Goal: Task Accomplishment & Management: Use online tool/utility

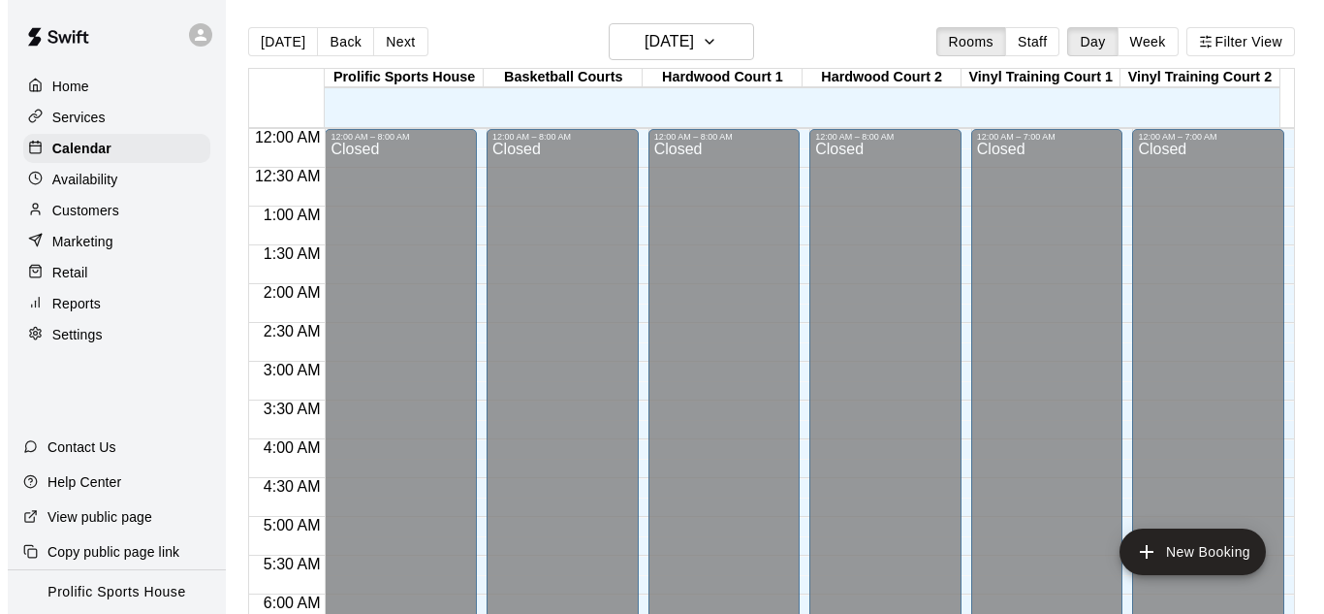
scroll to position [1296, 0]
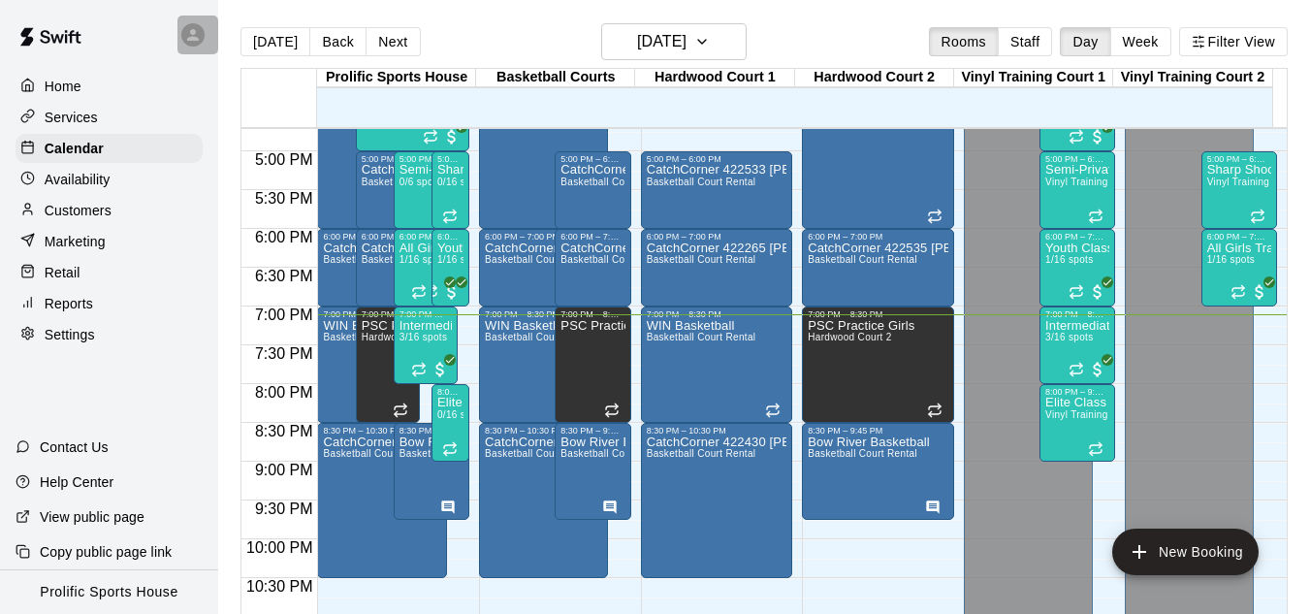
click at [193, 36] on icon at bounding box center [192, 34] width 17 height 17
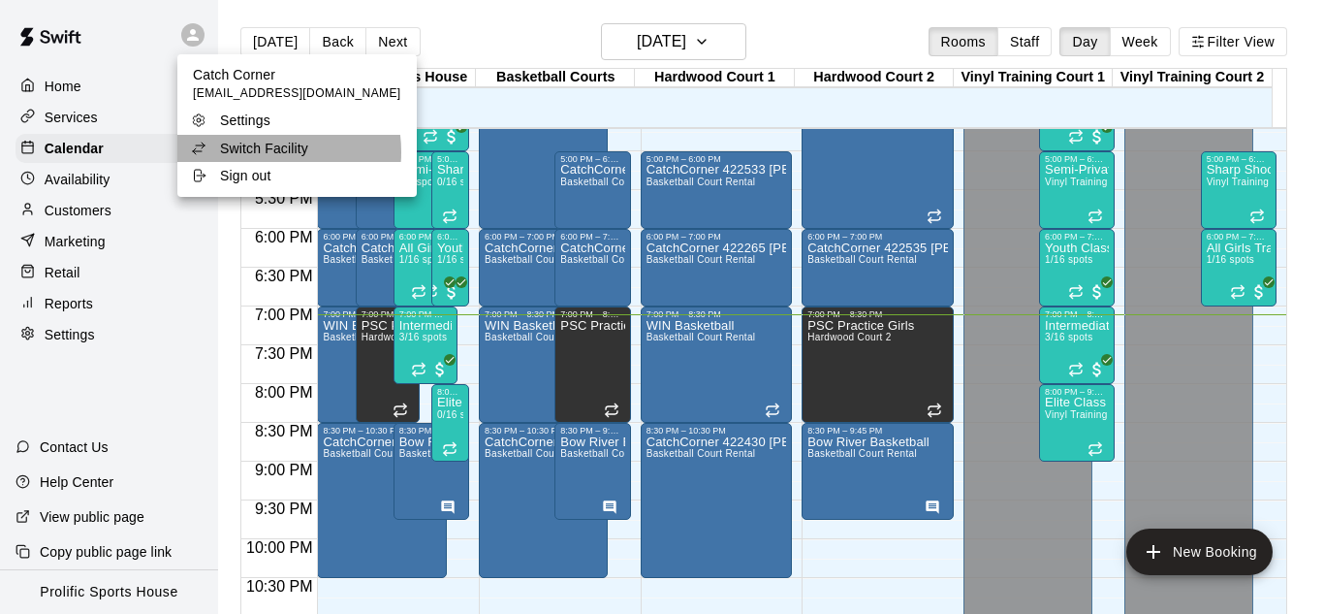
click at [270, 151] on p "Switch Facility" at bounding box center [264, 148] width 88 height 19
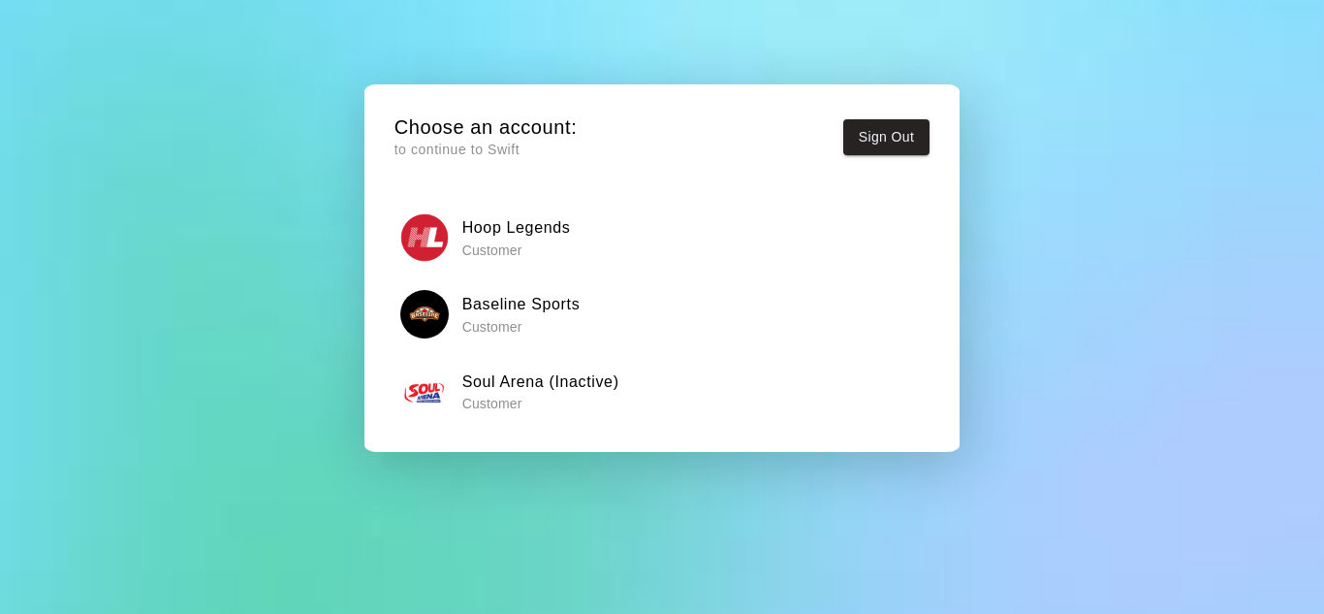
scroll to position [97, 0]
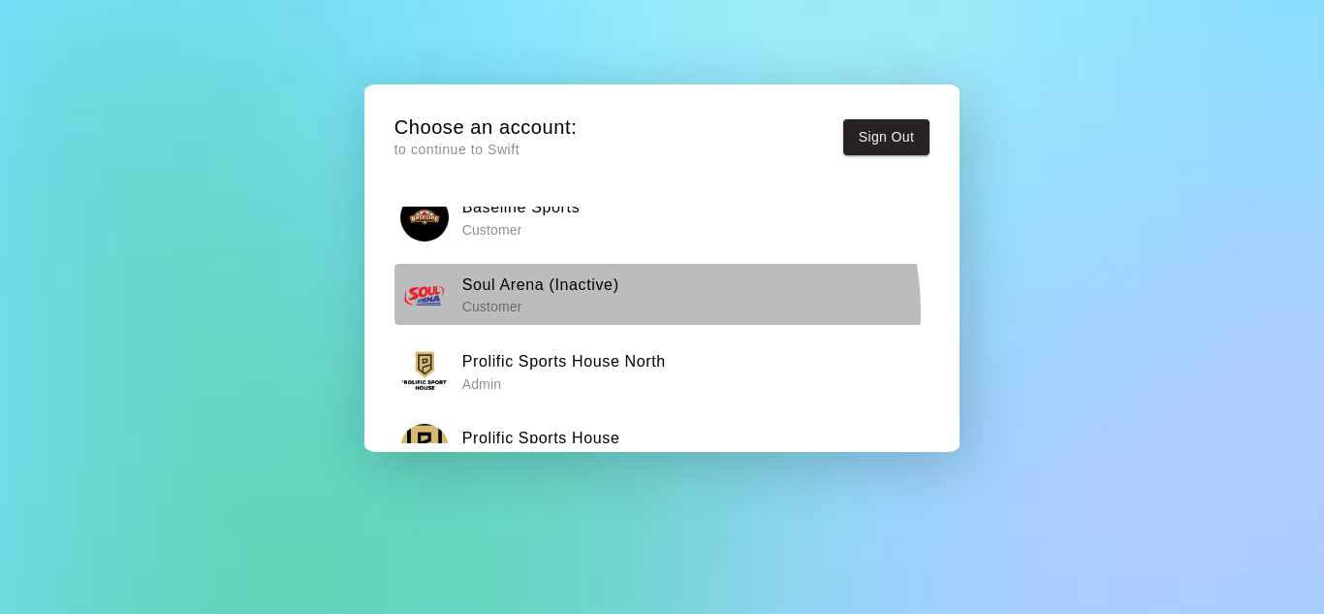
click at [636, 312] on div "Hoop Legends Customer Baseline Sports Customer Soul Arena (Inactive) Customer P…" at bounding box center [663, 294] width 536 height 369
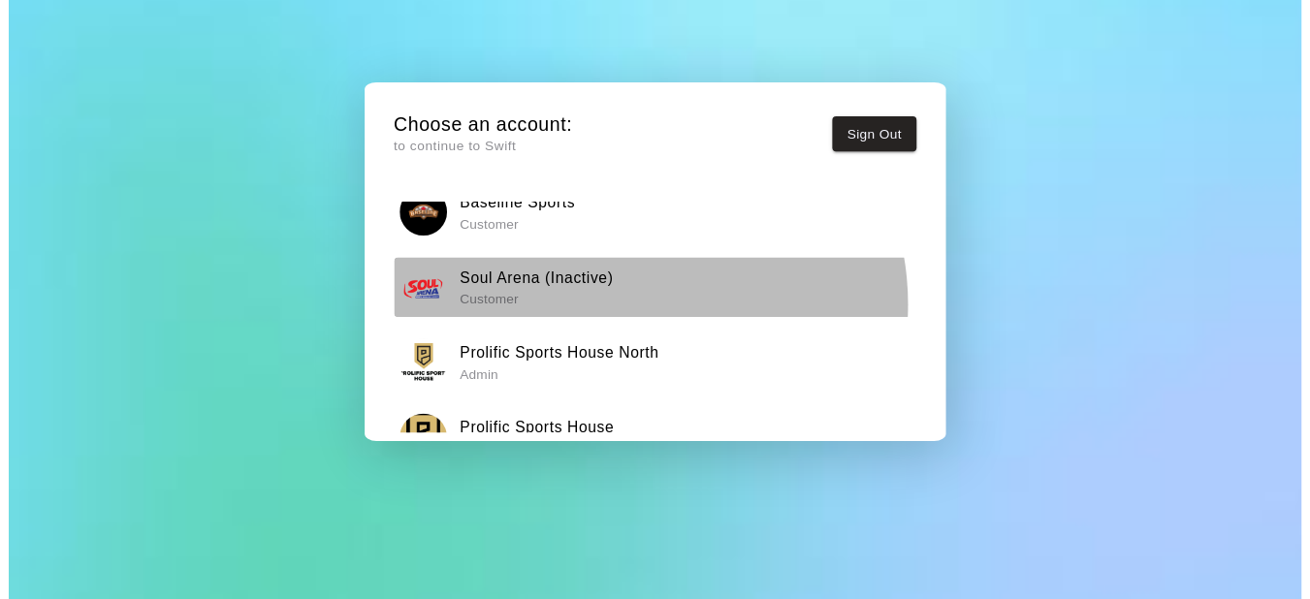
scroll to position [148, 0]
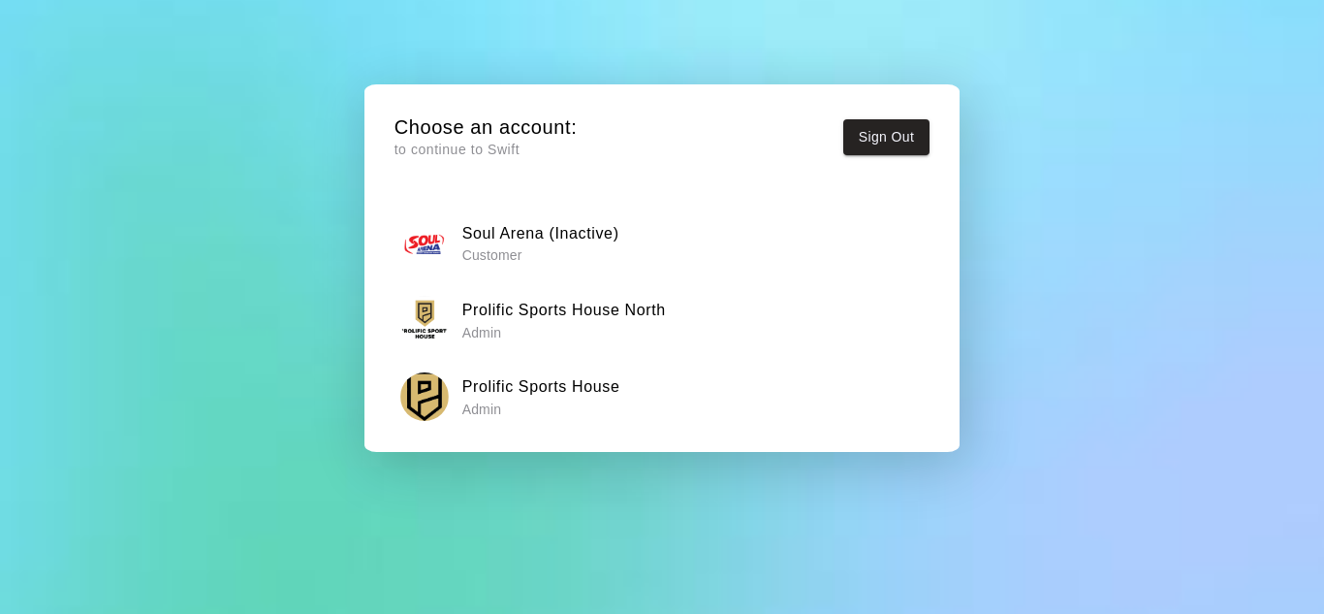
click at [538, 298] on h6 "Prolific Sports House North" at bounding box center [564, 310] width 204 height 25
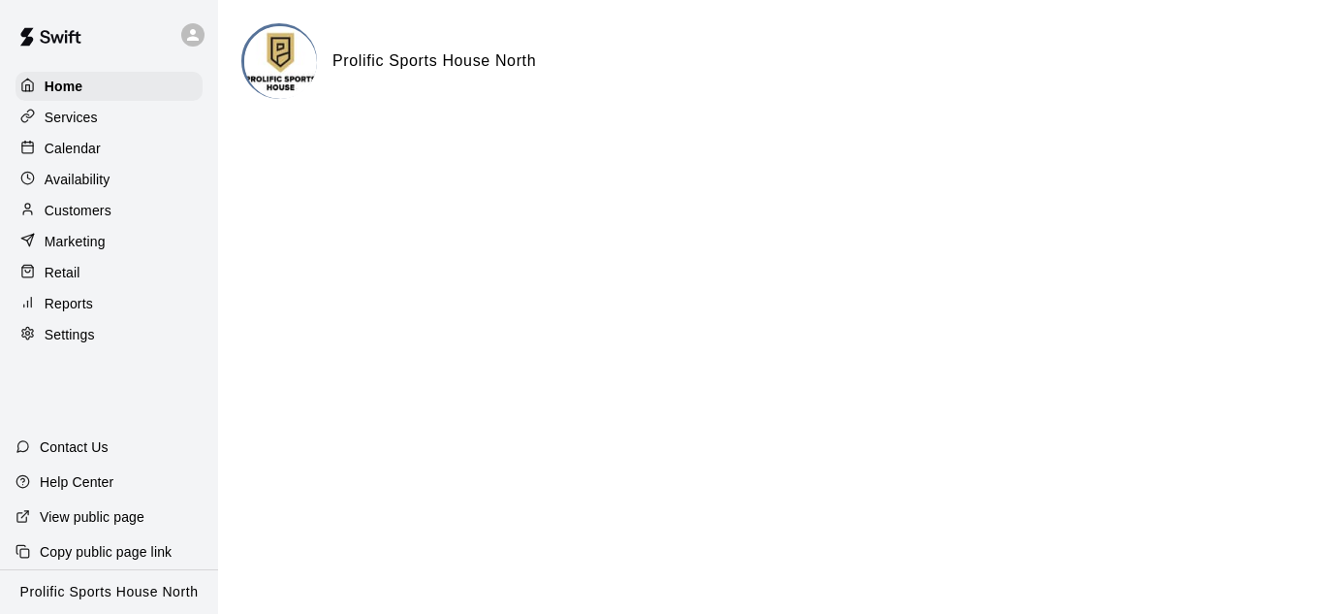
click at [127, 156] on div "Calendar" at bounding box center [109, 148] width 187 height 29
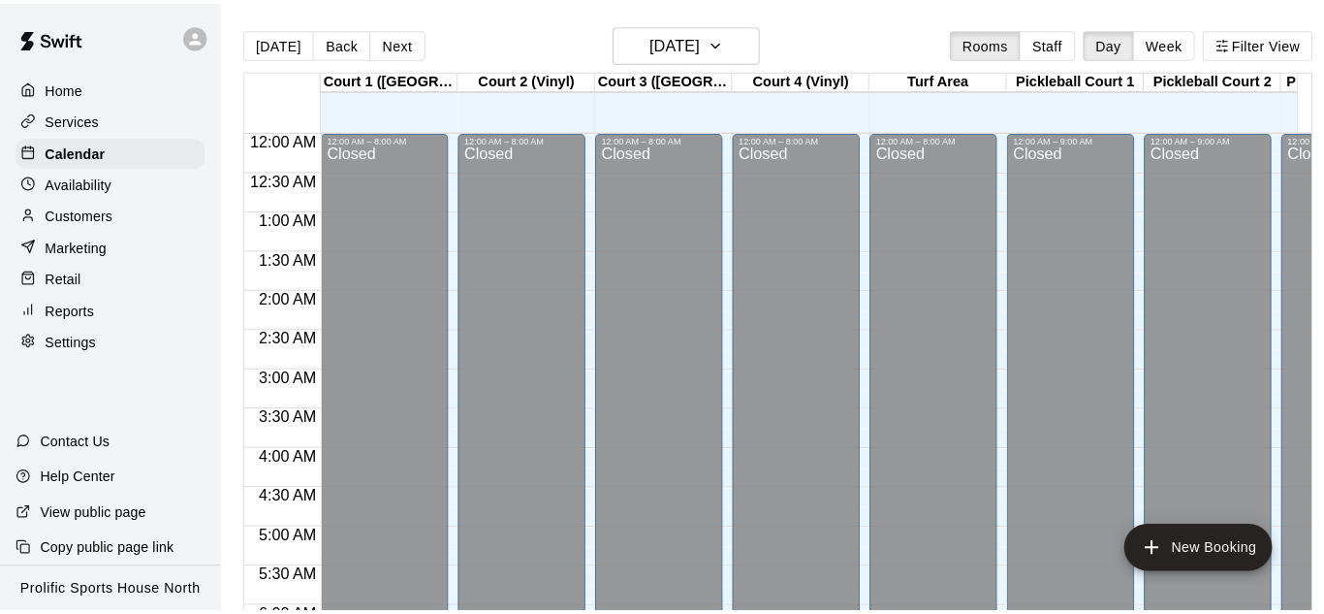
scroll to position [1296, 0]
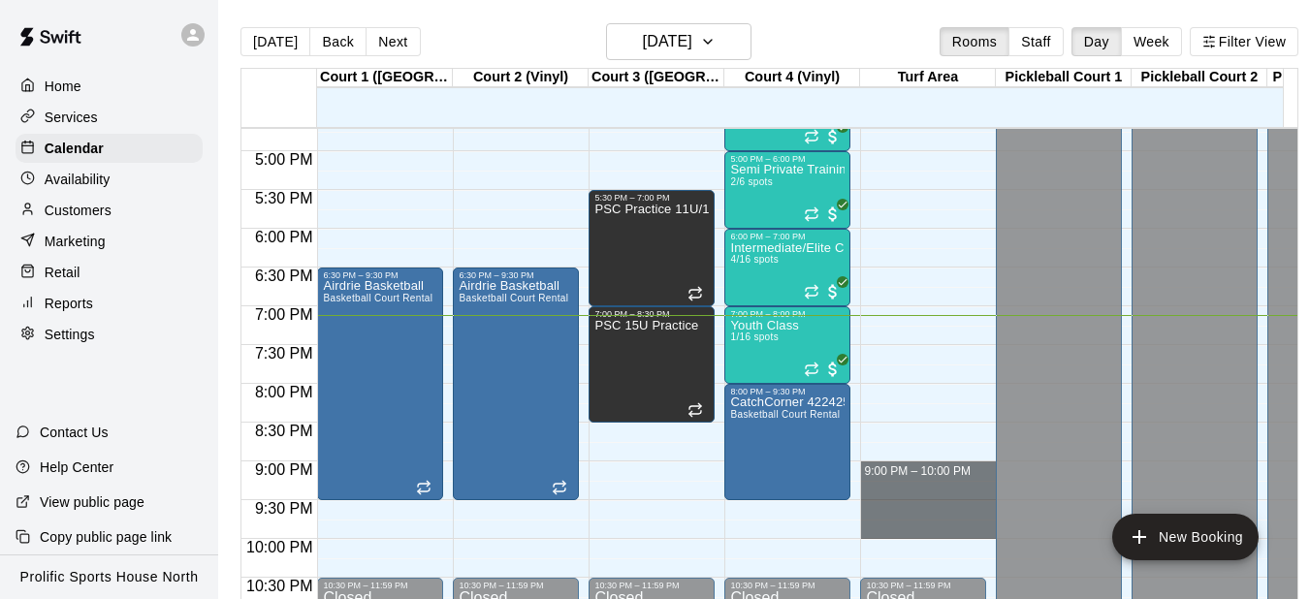
drag, startPoint x: 922, startPoint y: 471, endPoint x: 922, endPoint y: 527, distance: 56.2
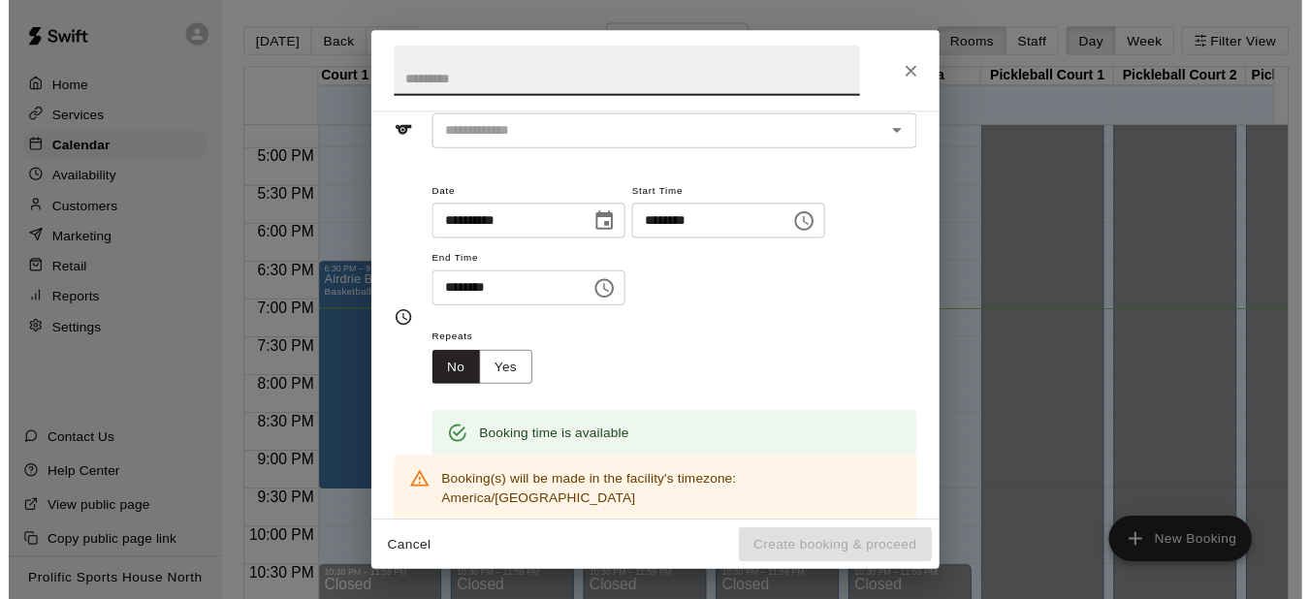
scroll to position [0, 0]
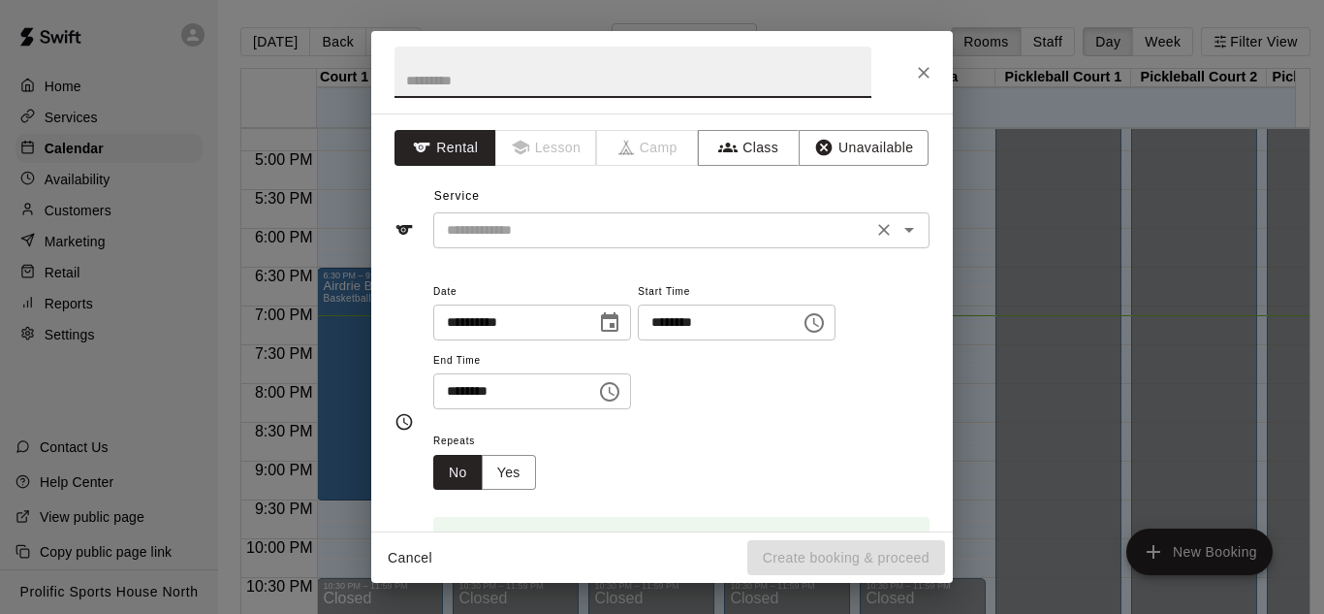
click at [520, 229] on input "text" at bounding box center [652, 230] width 427 height 24
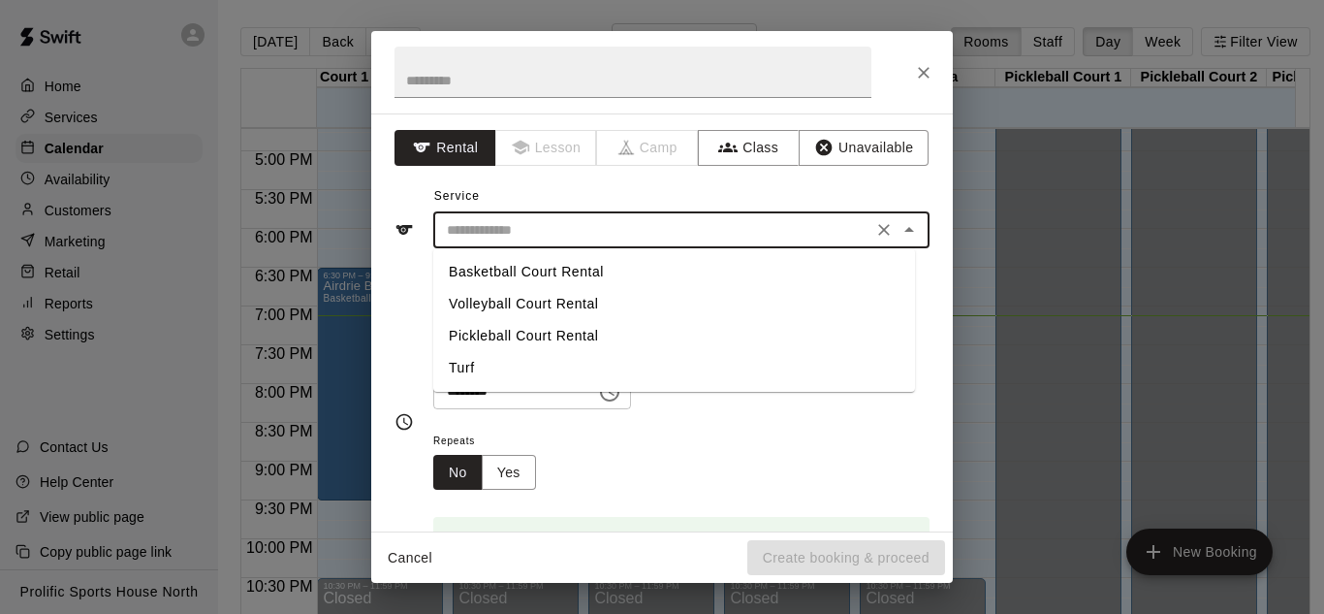
click at [508, 364] on li "Turf" at bounding box center [674, 368] width 482 height 32
type input "****"
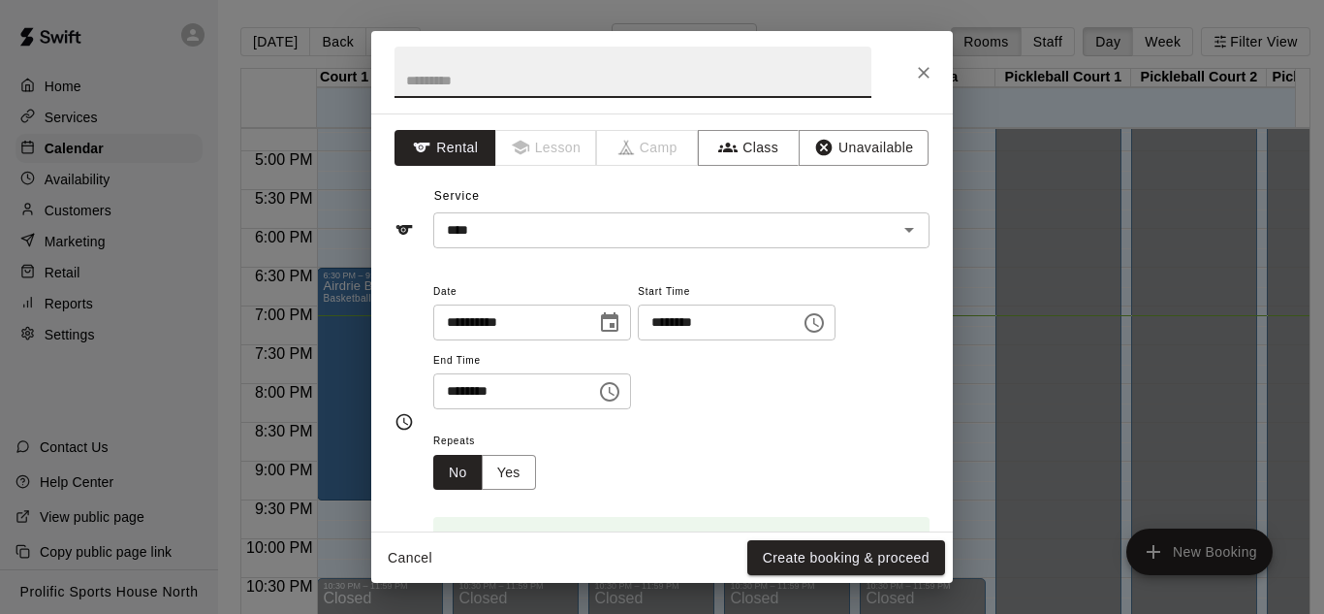
click at [533, 90] on input "text" at bounding box center [633, 72] width 477 height 51
paste input "**********"
type input "**********"
click at [801, 540] on button "Create booking & proceed" at bounding box center [846, 558] width 198 height 36
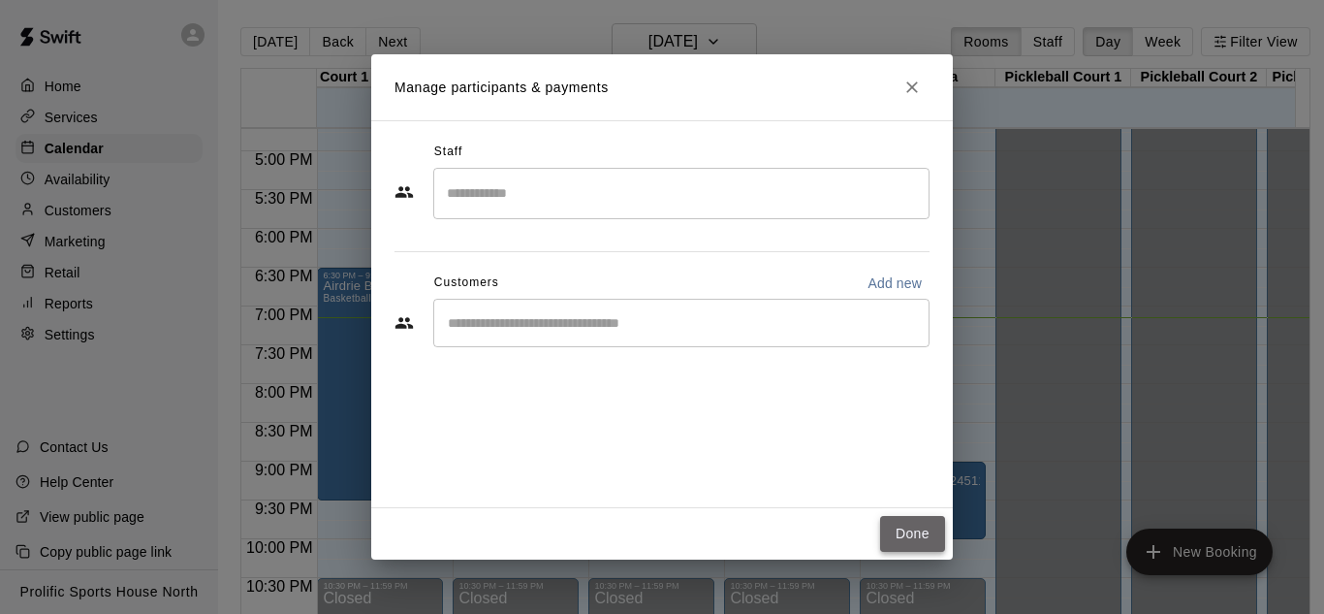
click at [926, 546] on button "Done" at bounding box center [912, 534] width 65 height 36
